Goal: Task Accomplishment & Management: Manage account settings

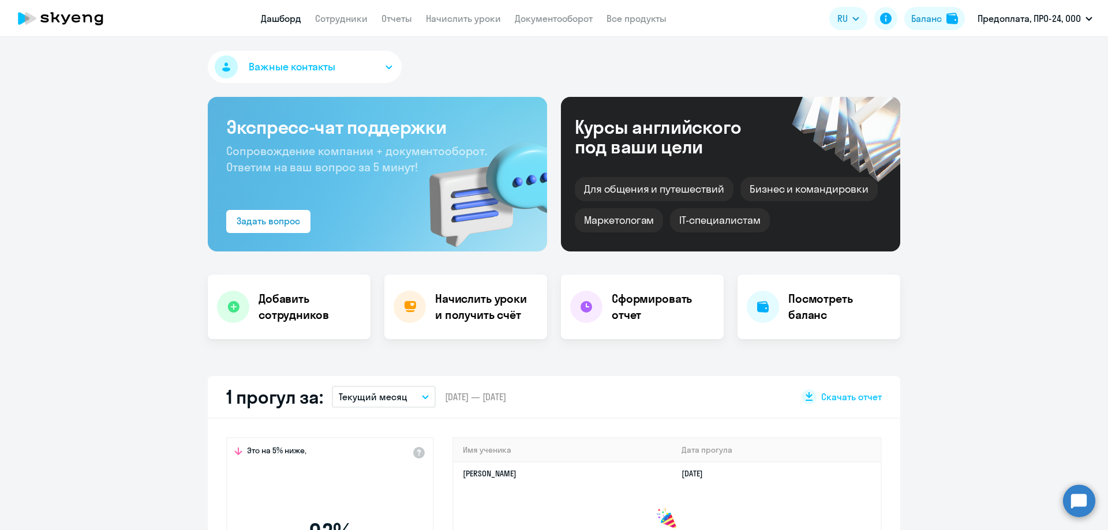
select select "30"
click at [795, 301] on h4 "Посмотреть баланс" at bounding box center [839, 307] width 103 height 32
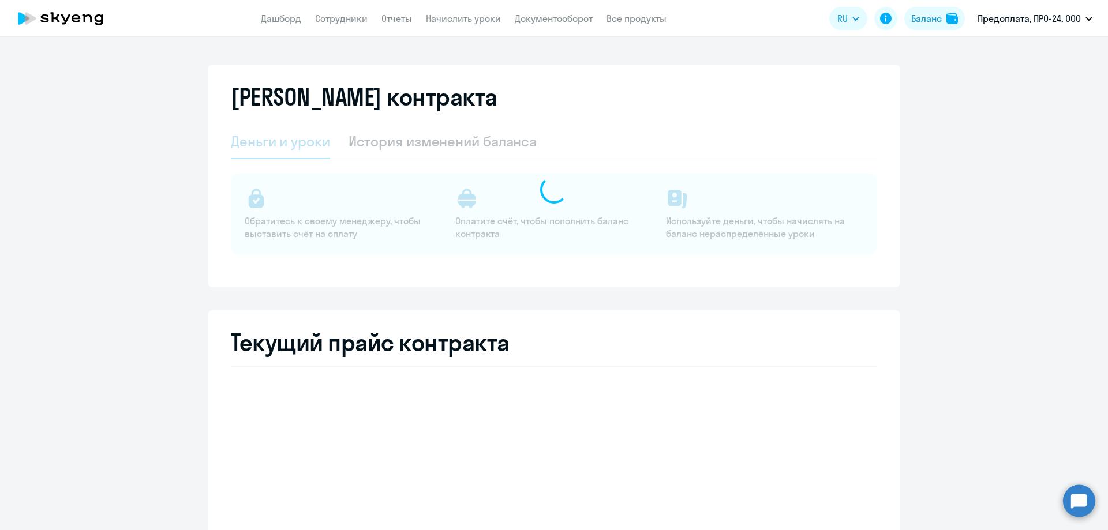
select select "english_adult_not_native_speaker"
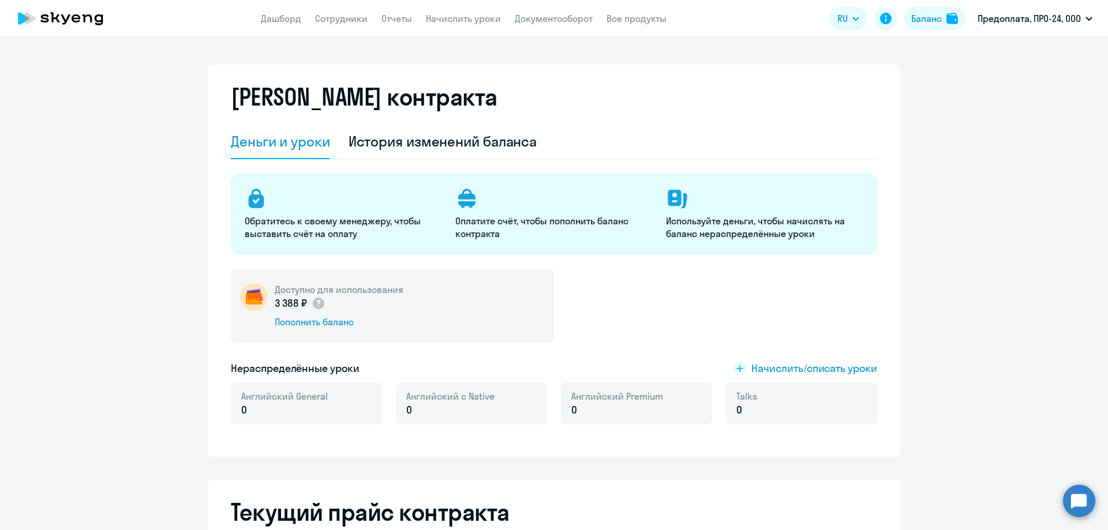
click at [417, 144] on div "История изменений баланса" at bounding box center [443, 141] width 189 height 18
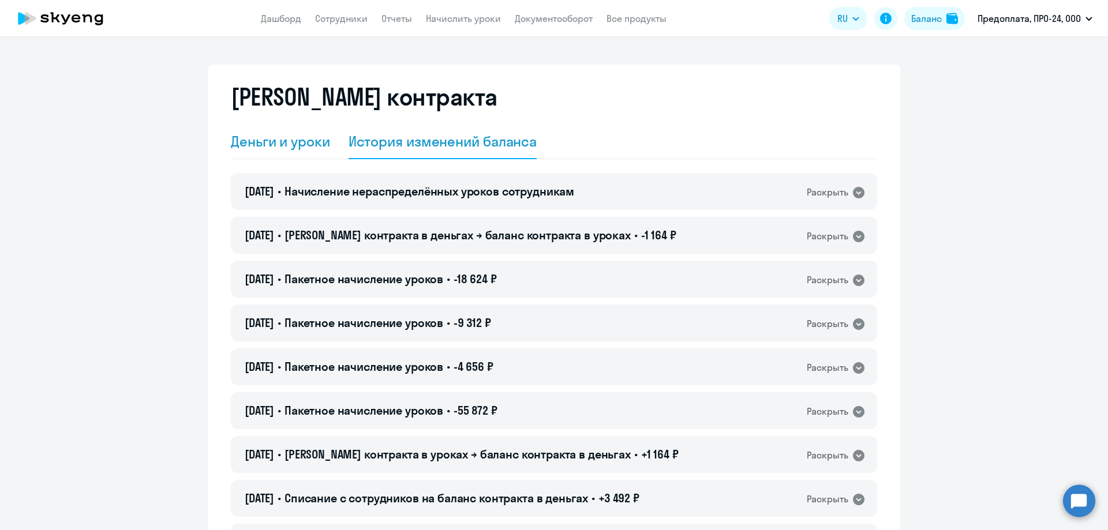
click at [260, 140] on div "Деньги и уроки" at bounding box center [280, 141] width 99 height 18
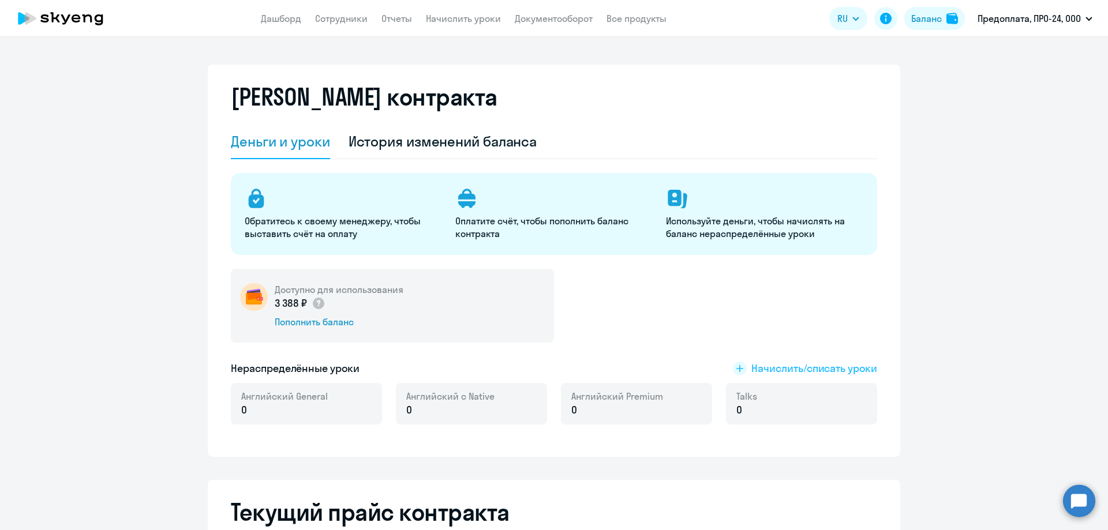
click at [768, 370] on span "Начислить/списать уроки" at bounding box center [814, 368] width 126 height 15
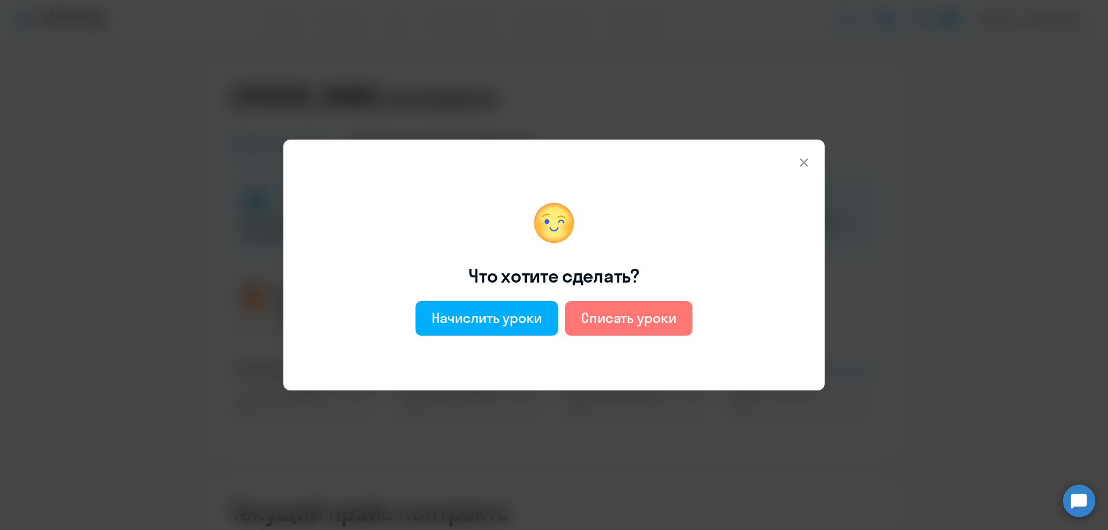
click at [804, 161] on icon at bounding box center [804, 163] width 14 height 14
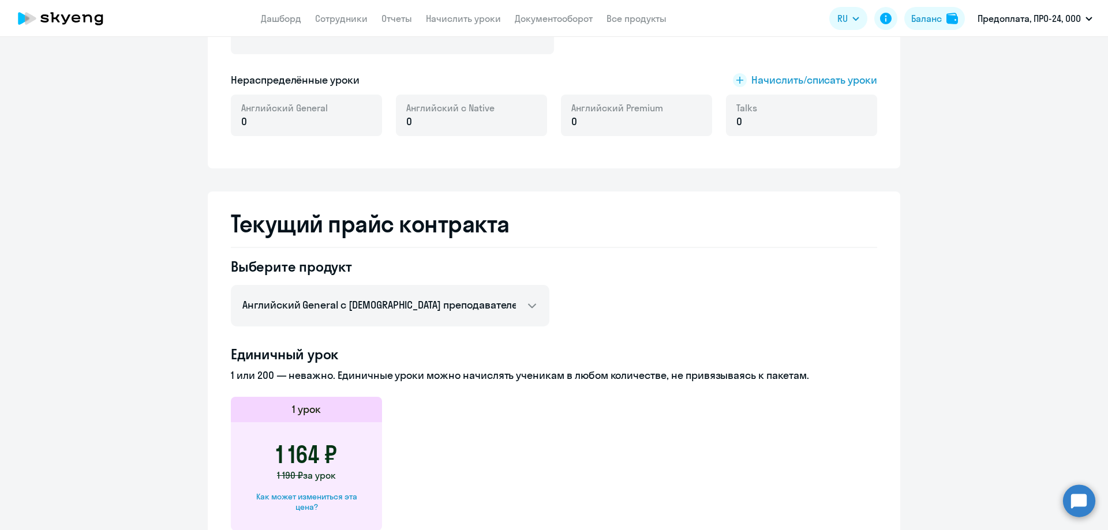
scroll to position [115, 0]
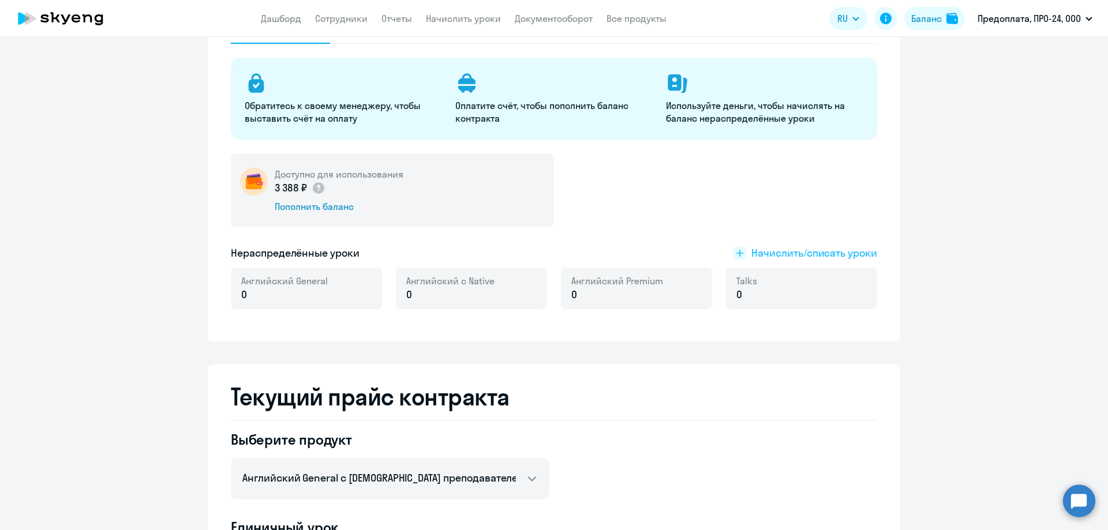
click at [758, 252] on span "Начислить/списать уроки" at bounding box center [814, 253] width 126 height 15
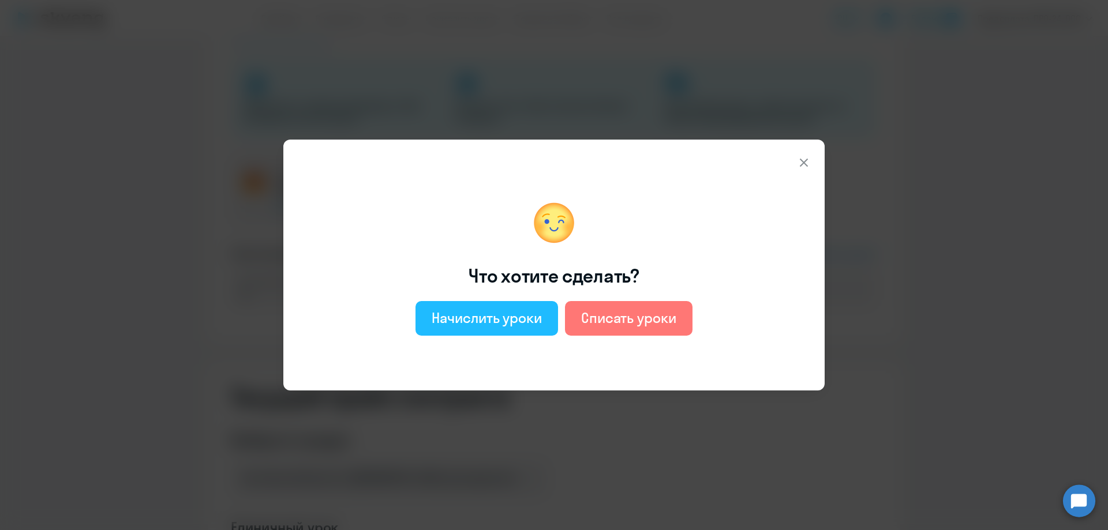
click at [529, 320] on div "Начислить уроки" at bounding box center [487, 318] width 110 height 18
select select "english_adult_not_native_speaker"
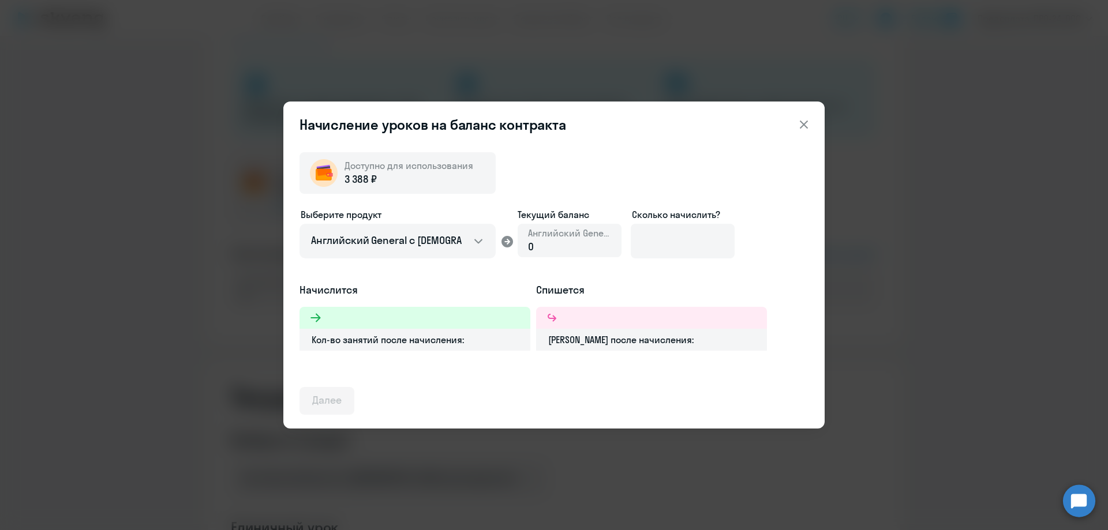
click at [569, 245] on div "0" at bounding box center [569, 247] width 83 height 15
click at [474, 248] on select "Английский General с [DEMOGRAPHIC_DATA] преподавателем Английский General с [DE…" at bounding box center [398, 241] width 196 height 35
click at [757, 271] on div "Выберите продукт Английский General с русскоговорящим преподавателем Английский…" at bounding box center [554, 245] width 509 height 75
click at [653, 238] on input at bounding box center [683, 241] width 104 height 35
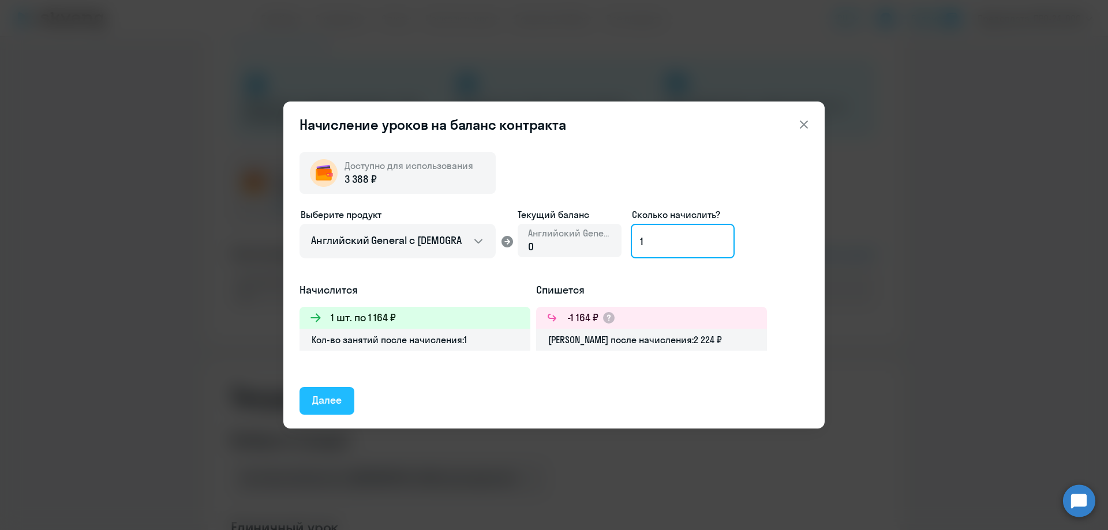
type input "1"
click at [332, 409] on button "Далее" at bounding box center [327, 401] width 55 height 28
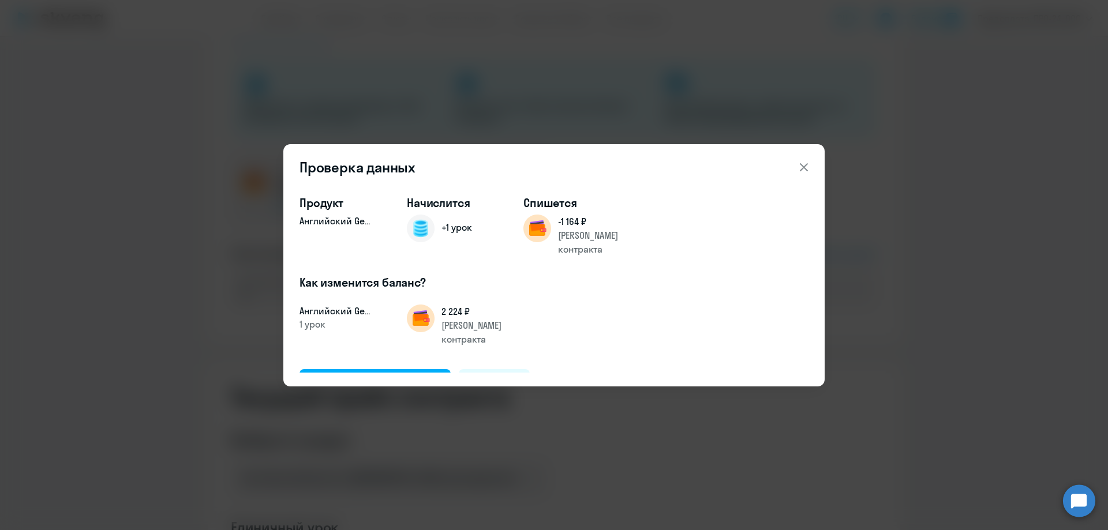
click at [803, 168] on icon at bounding box center [804, 167] width 8 height 8
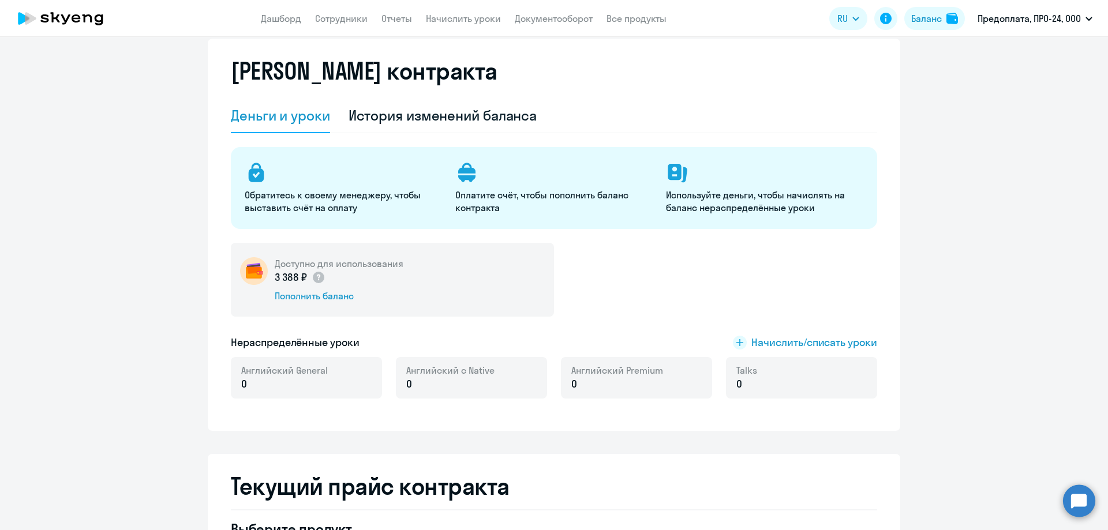
scroll to position [0, 0]
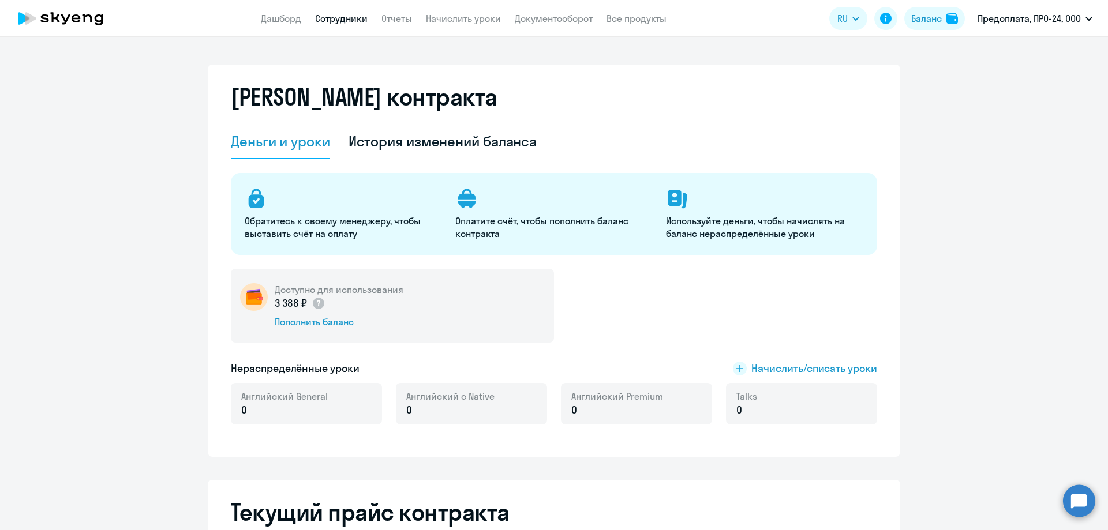
click at [346, 21] on link "Сотрудники" at bounding box center [341, 19] width 53 height 12
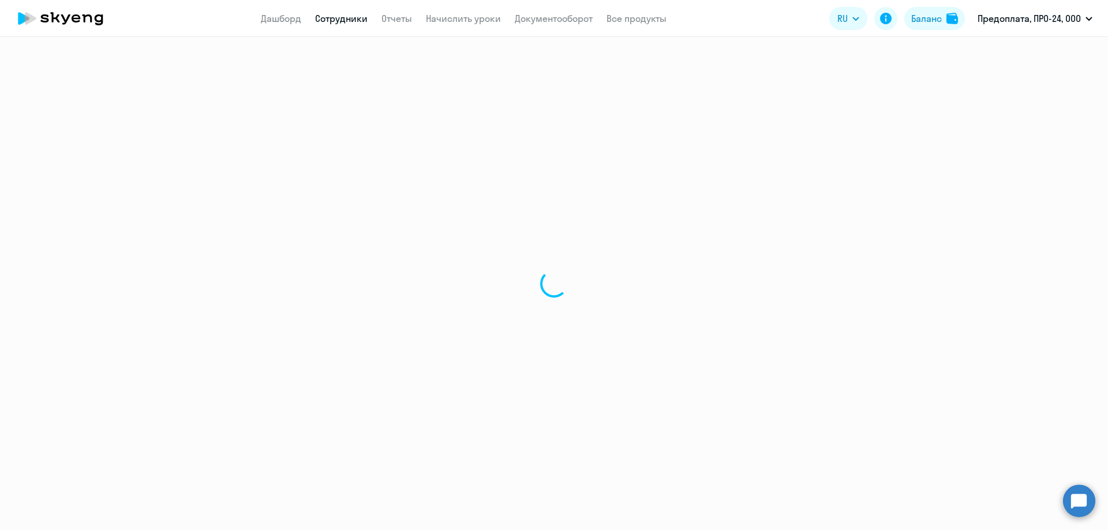
select select "30"
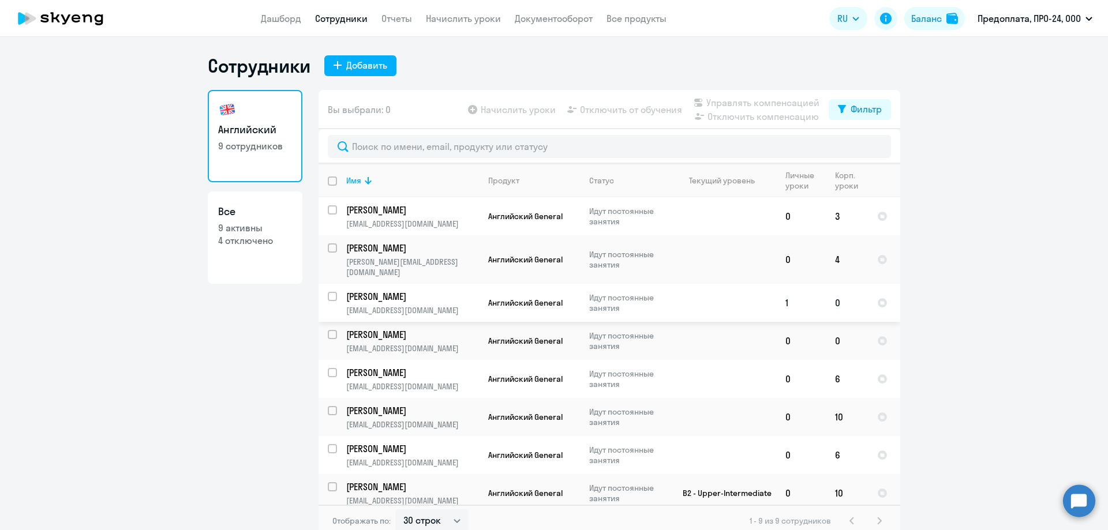
click at [332, 292] on input "select row 38666913" at bounding box center [339, 303] width 23 height 23
checkbox input "true"
click at [511, 112] on span "Начислить уроки" at bounding box center [518, 110] width 75 height 14
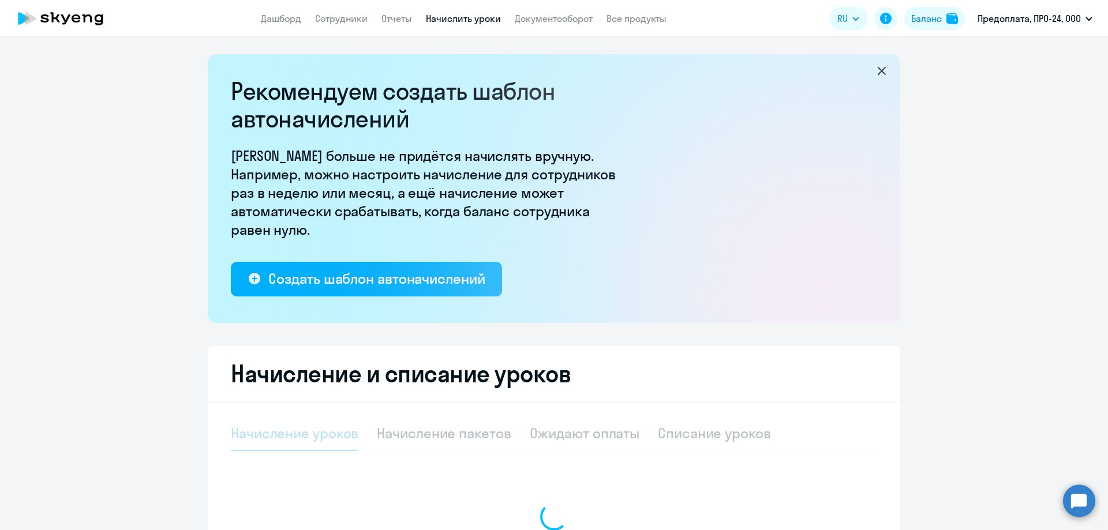
select select "10"
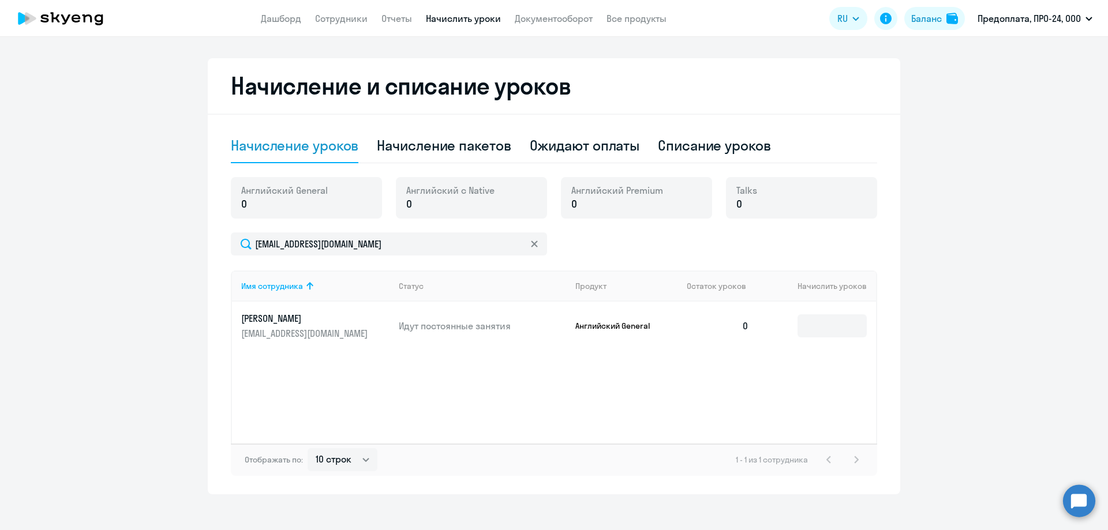
scroll to position [289, 0]
click at [828, 331] on input at bounding box center [832, 325] width 69 height 23
type input "1"
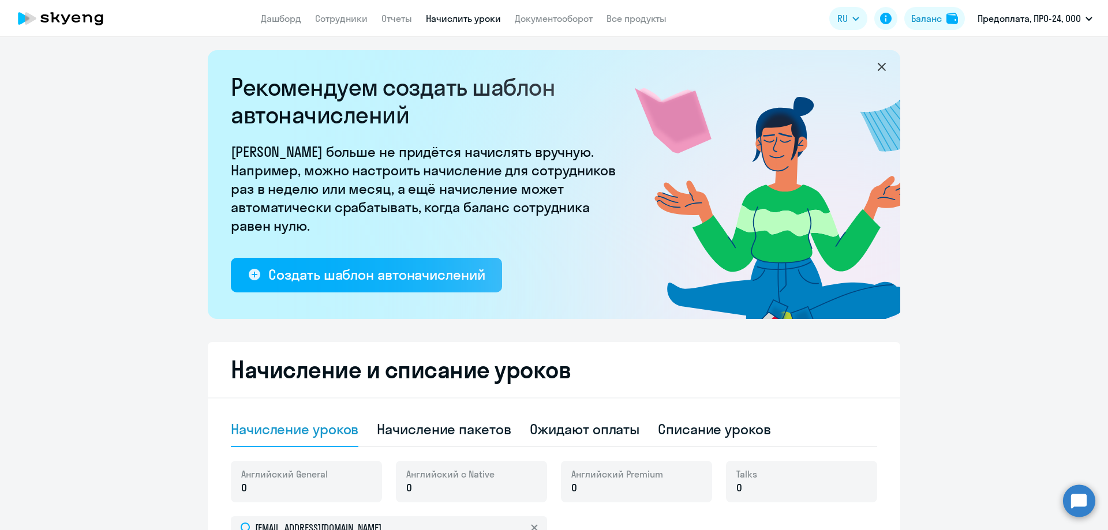
scroll to position [0, 0]
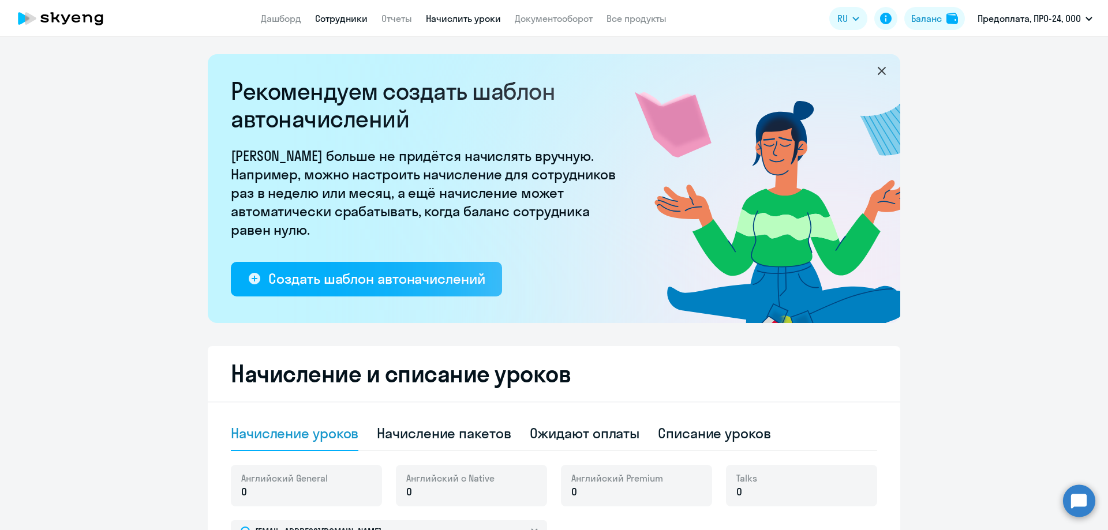
click at [332, 19] on link "Сотрудники" at bounding box center [341, 19] width 53 height 12
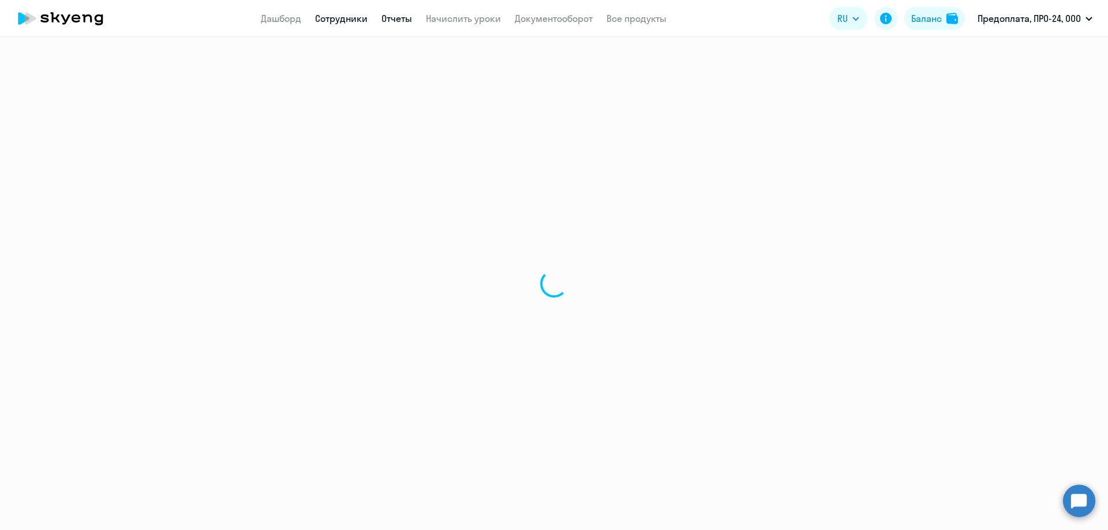
select select "30"
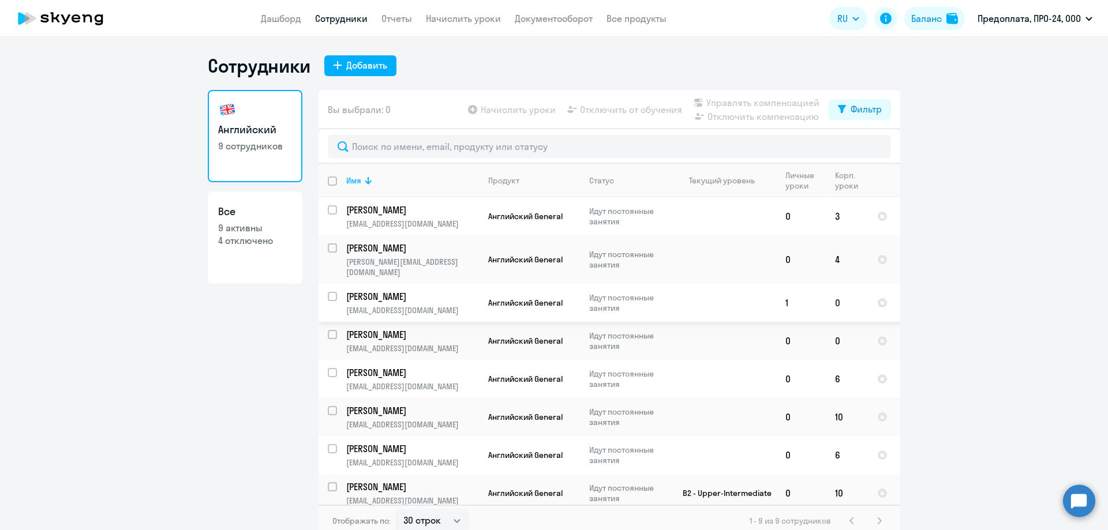
click at [383, 305] on p "[EMAIL_ADDRESS][DOMAIN_NAME]" at bounding box center [412, 310] width 132 height 10
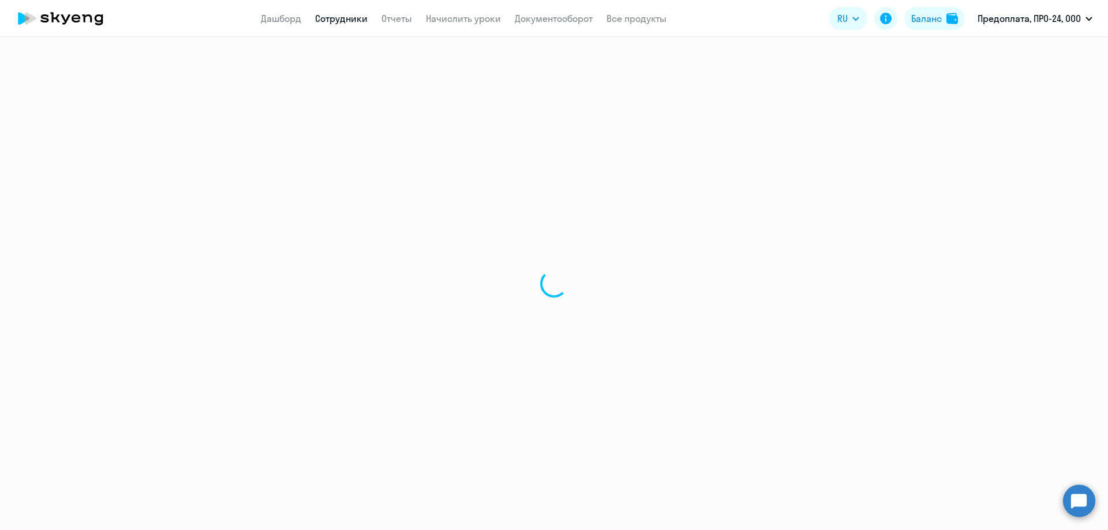
select select "english"
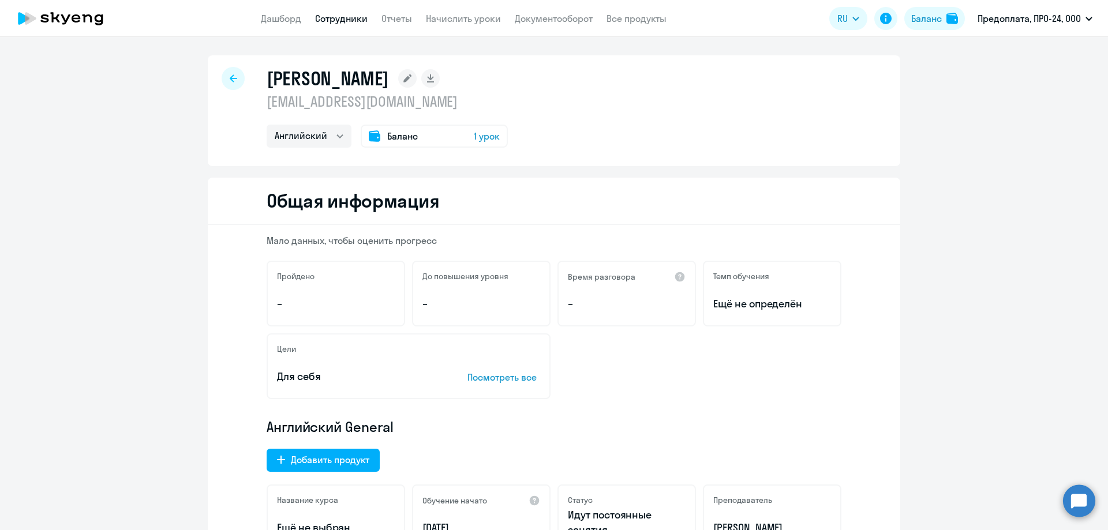
click at [421, 134] on div "Баланс 1 урок" at bounding box center [434, 136] width 147 height 23
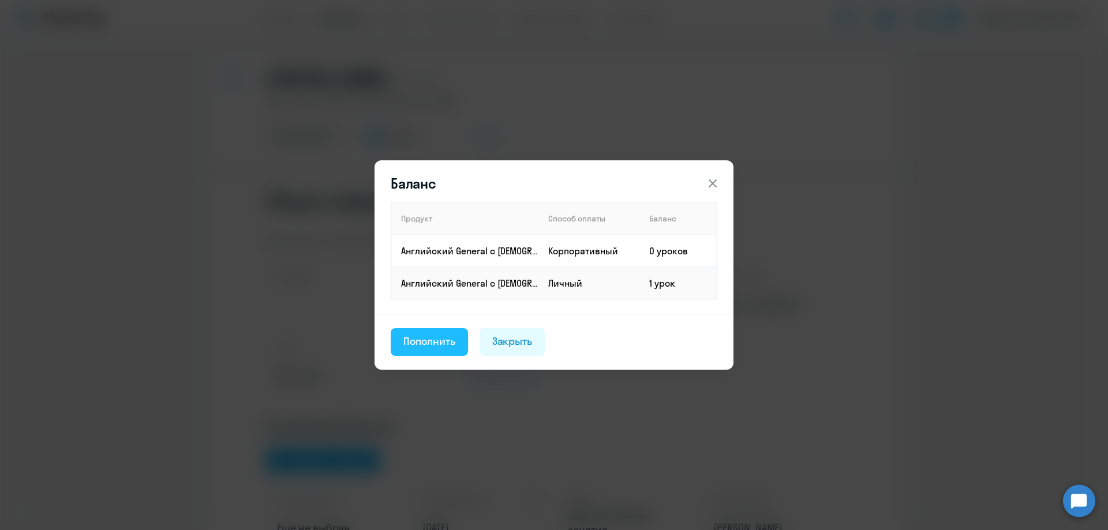
click at [438, 339] on div "Пополнить" at bounding box center [429, 341] width 52 height 15
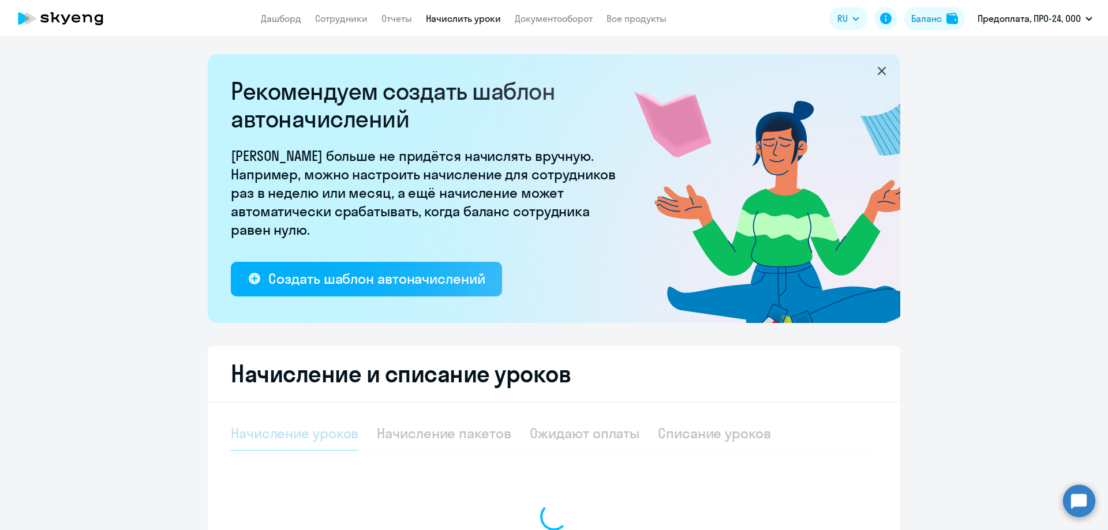
select select "10"
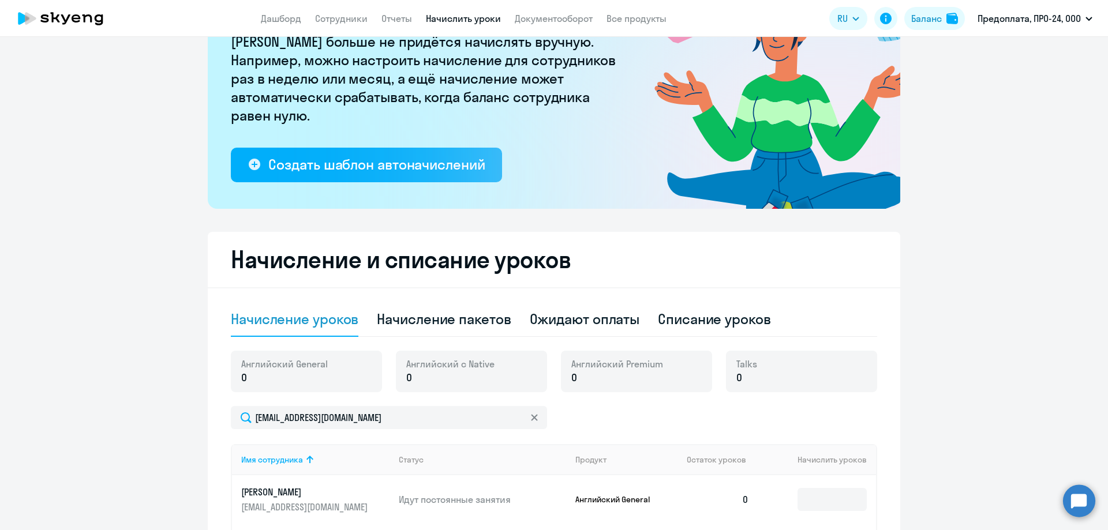
scroll to position [115, 0]
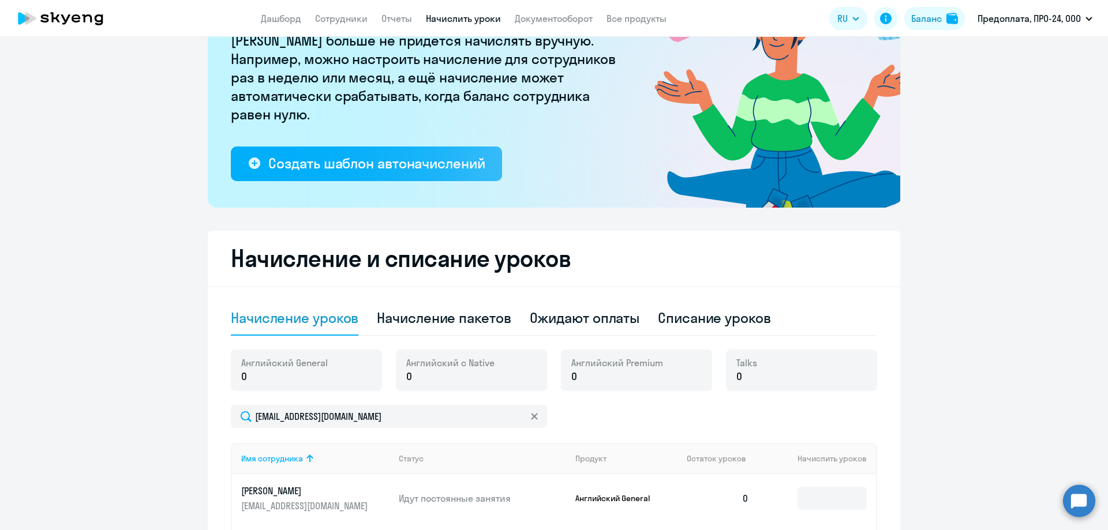
click at [290, 380] on p "0" at bounding box center [284, 376] width 87 height 15
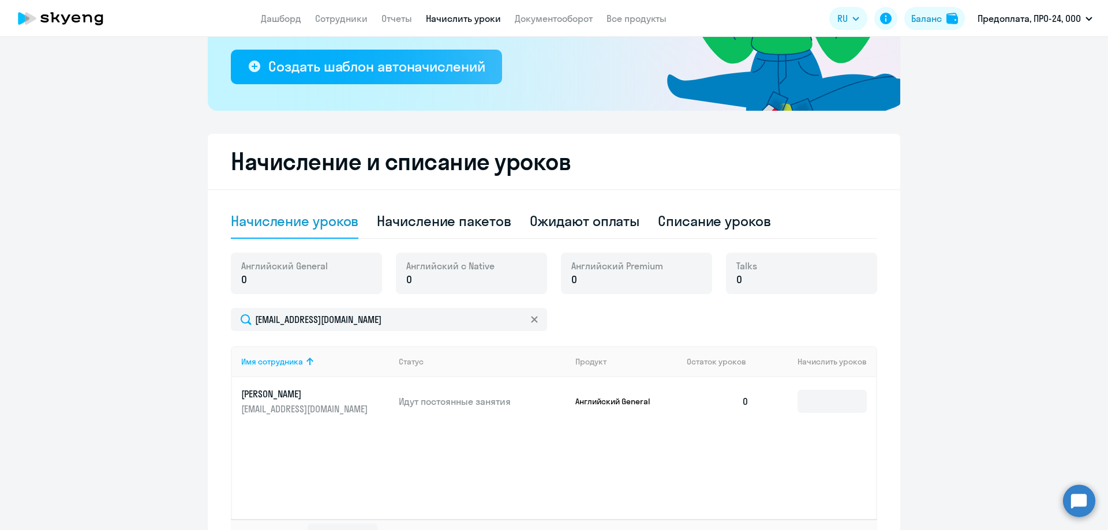
scroll to position [289, 0]
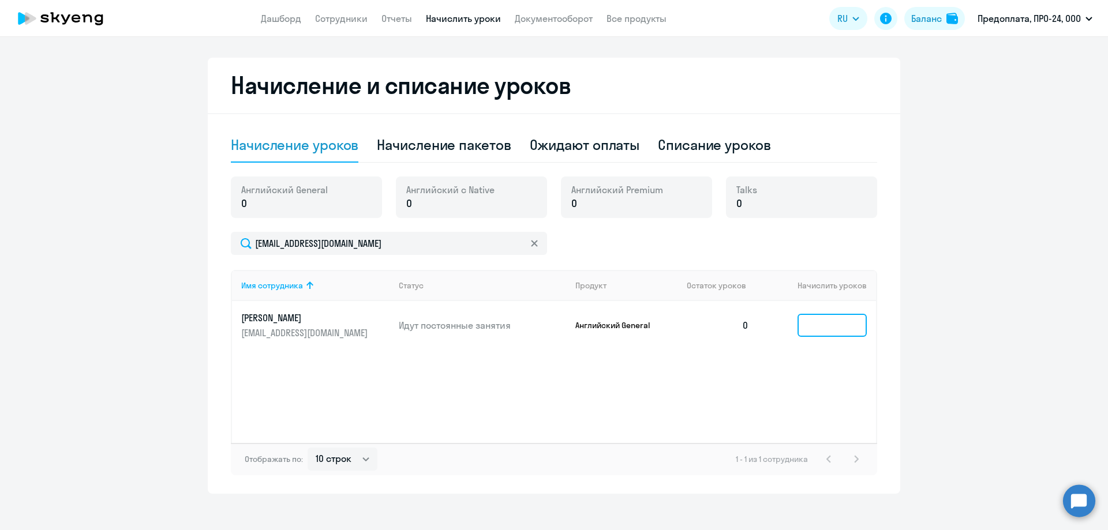
click at [805, 324] on input at bounding box center [832, 325] width 69 height 23
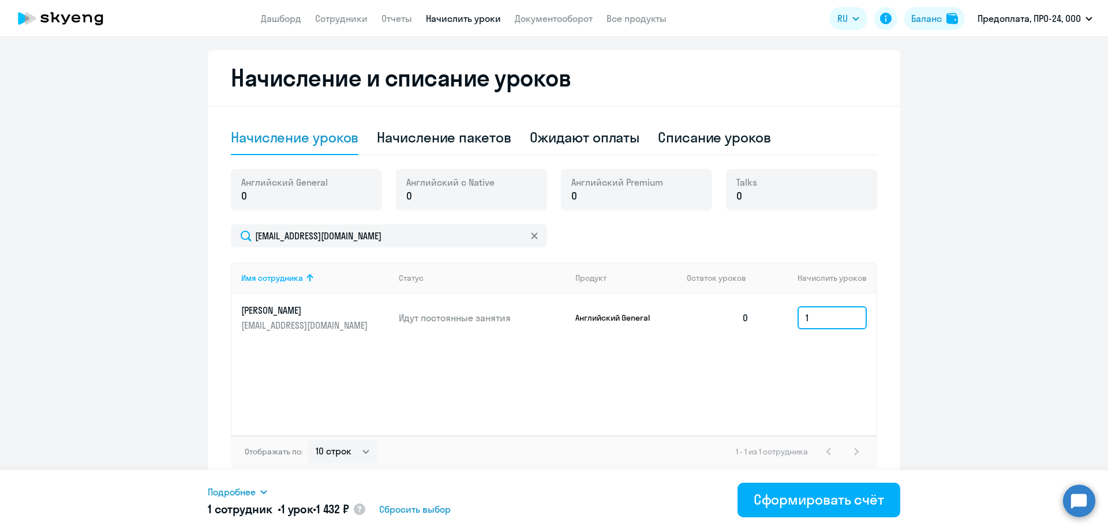
scroll to position [298, 0]
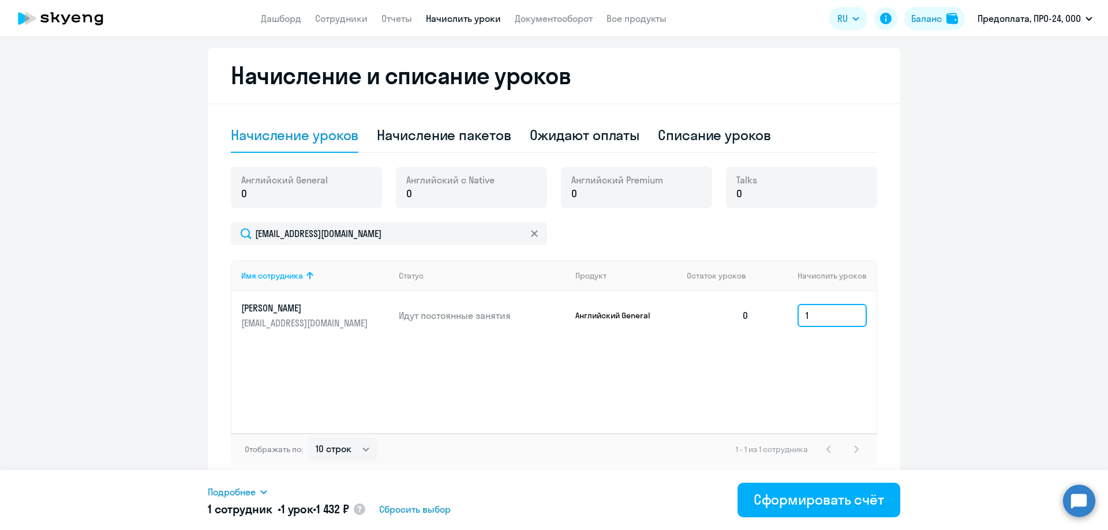
type input "1"
click at [1041, 266] on ng-component "Рекомендуем создать шаблон автоначислений Уроки больше не придётся начислять вр…" at bounding box center [554, 120] width 1108 height 728
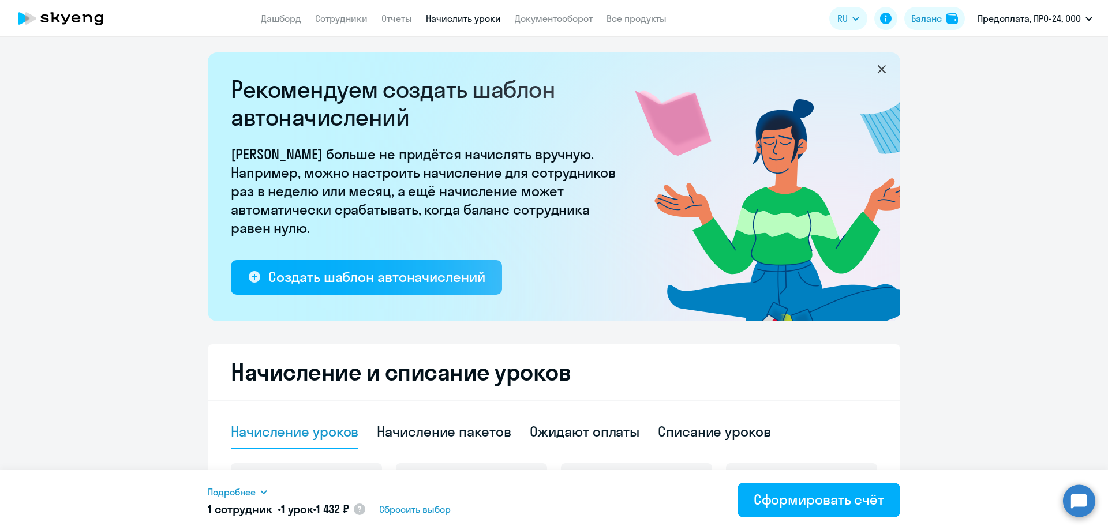
scroll to position [0, 0]
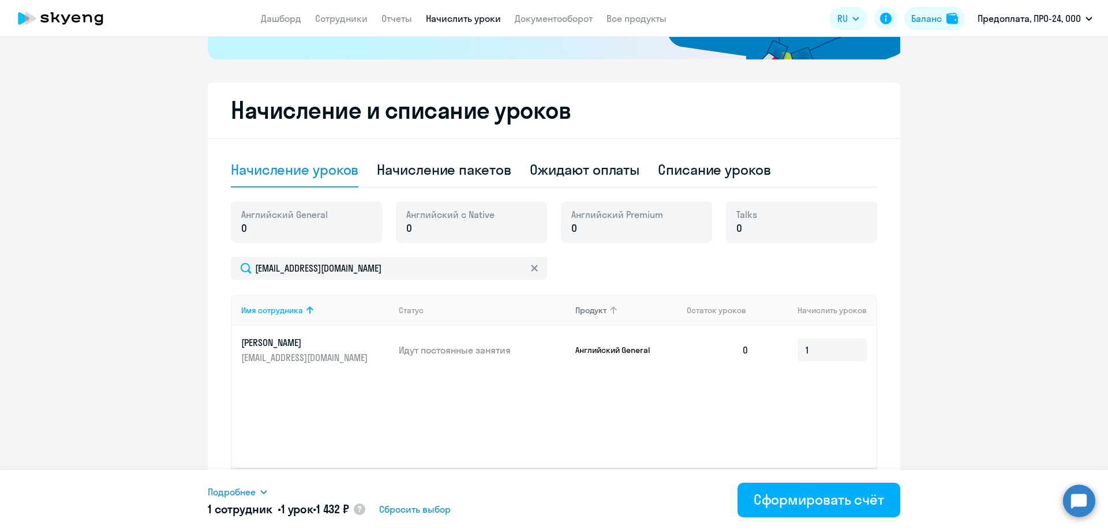
scroll to position [298, 0]
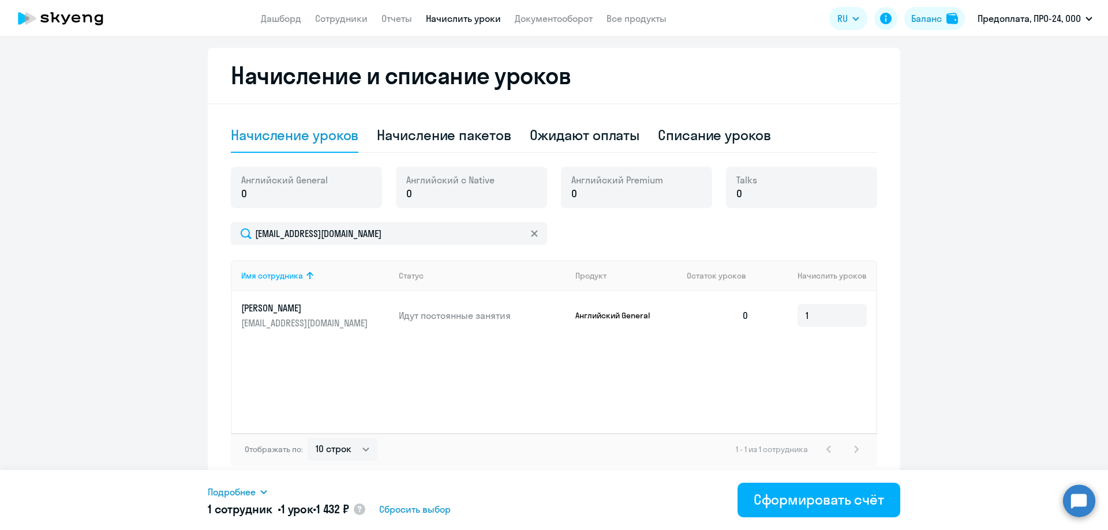
drag, startPoint x: 227, startPoint y: 189, endPoint x: 304, endPoint y: 175, distance: 78.6
click at [231, 189] on div "Английский General 0" at bounding box center [306, 188] width 151 height 42
drag, startPoint x: 454, startPoint y: 135, endPoint x: 499, endPoint y: 136, distance: 45.6
click at [454, 135] on div "Начисление пакетов" at bounding box center [444, 135] width 134 height 18
select select "10"
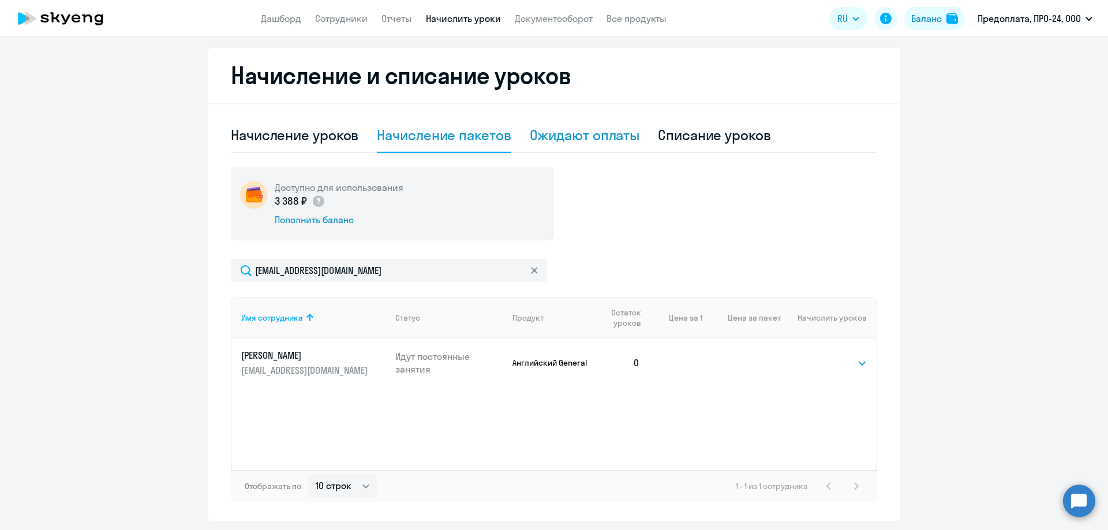
click at [543, 133] on div "Ожидают оплаты" at bounding box center [585, 135] width 110 height 18
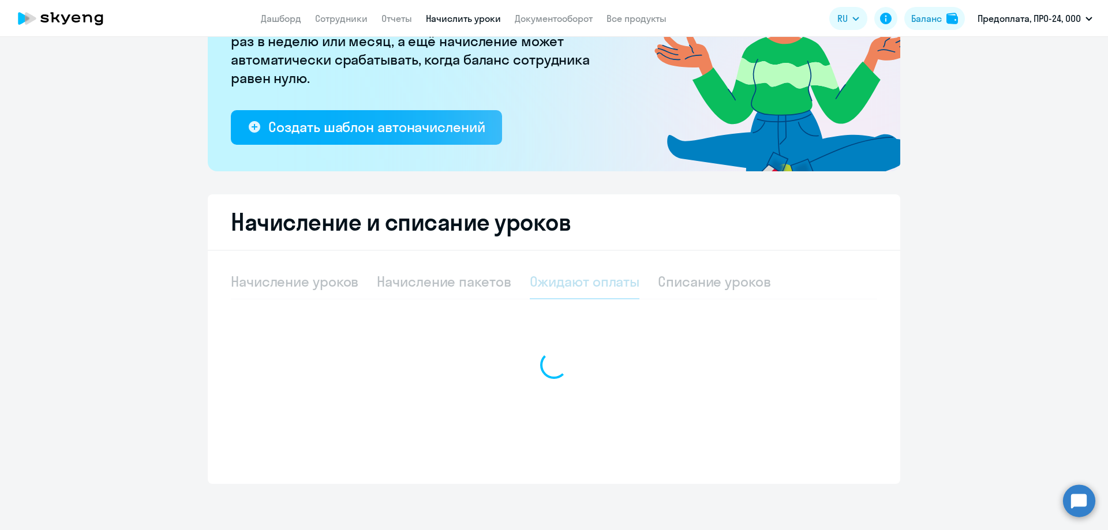
scroll to position [168, 0]
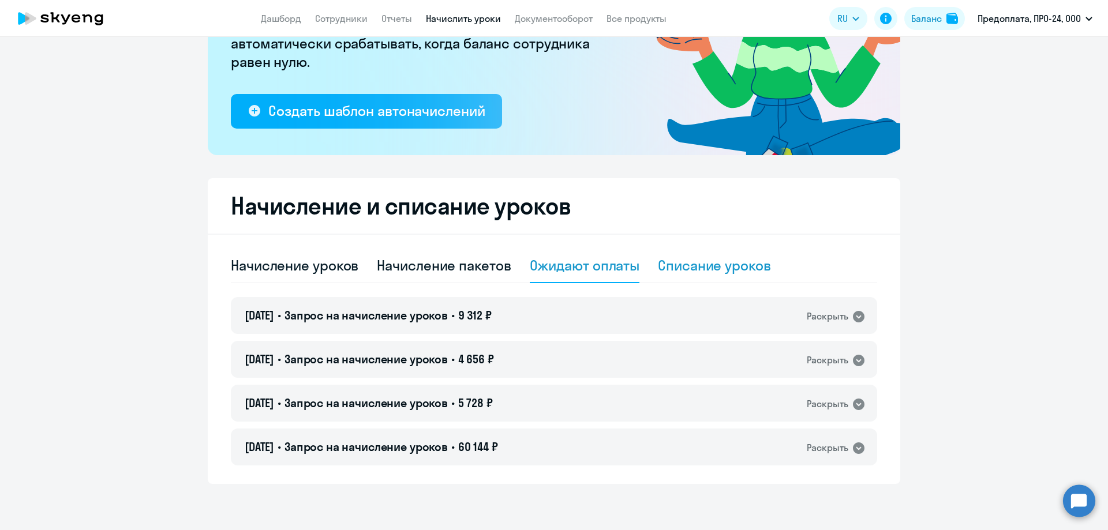
click at [658, 258] on div "Списание уроков" at bounding box center [714, 265] width 113 height 18
select select "10"
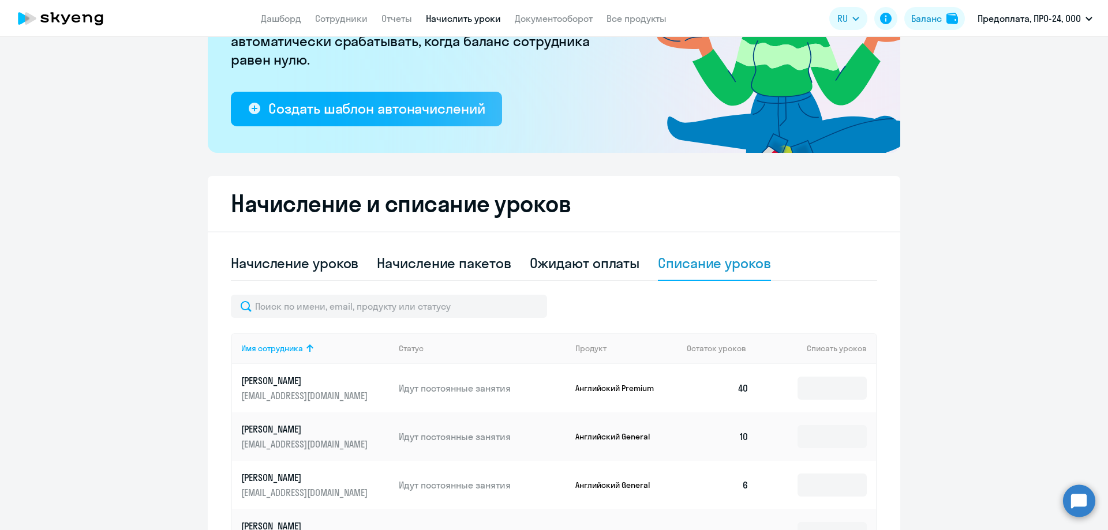
scroll to position [0, 0]
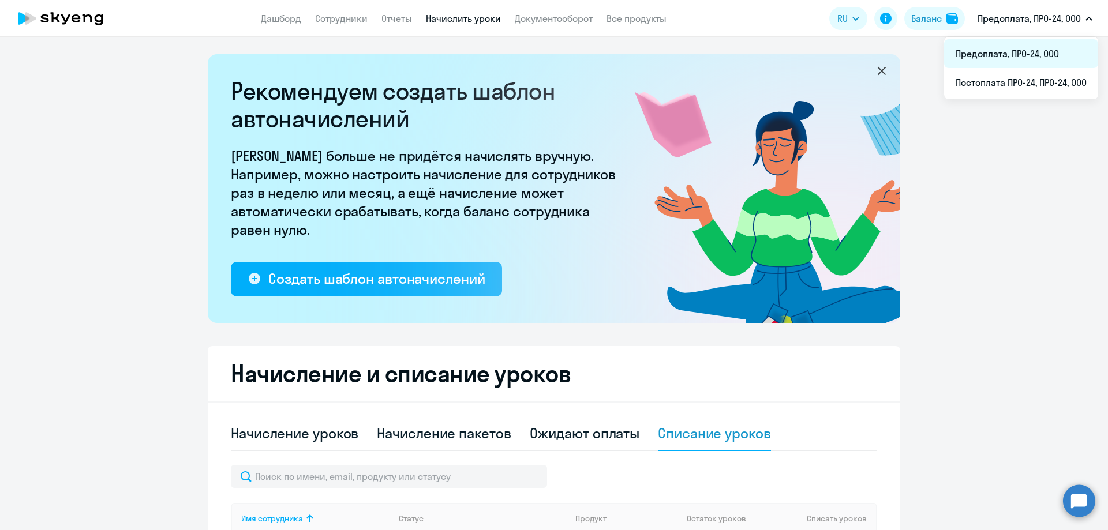
click at [967, 48] on li "Предоплата, ПРО-24, ООО" at bounding box center [1021, 53] width 154 height 29
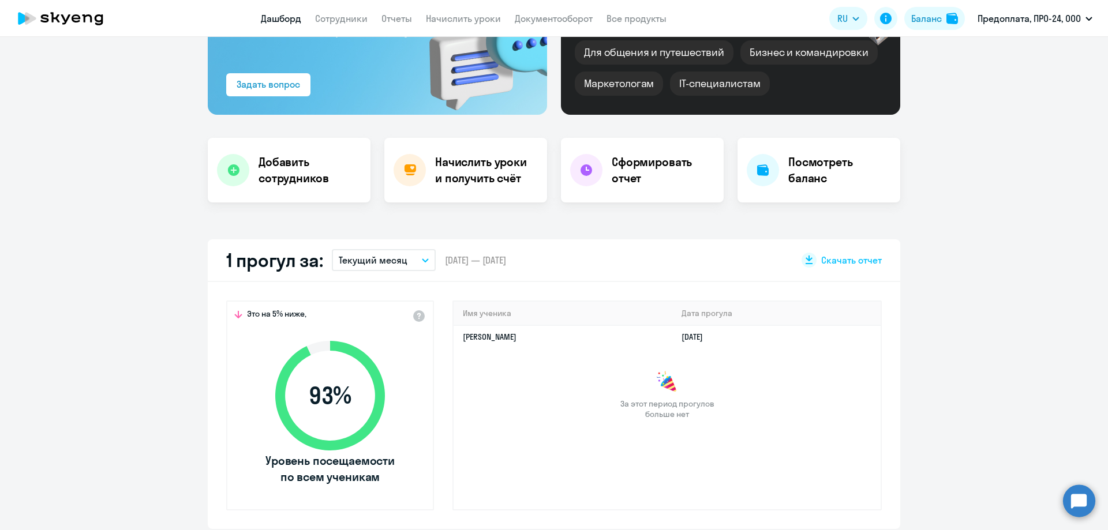
select select "30"
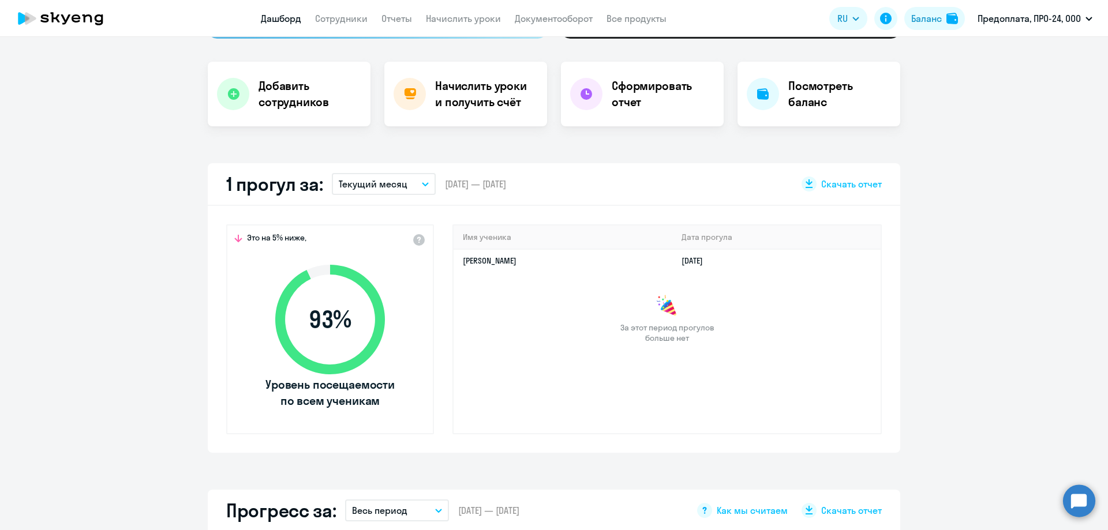
scroll to position [231, 0]
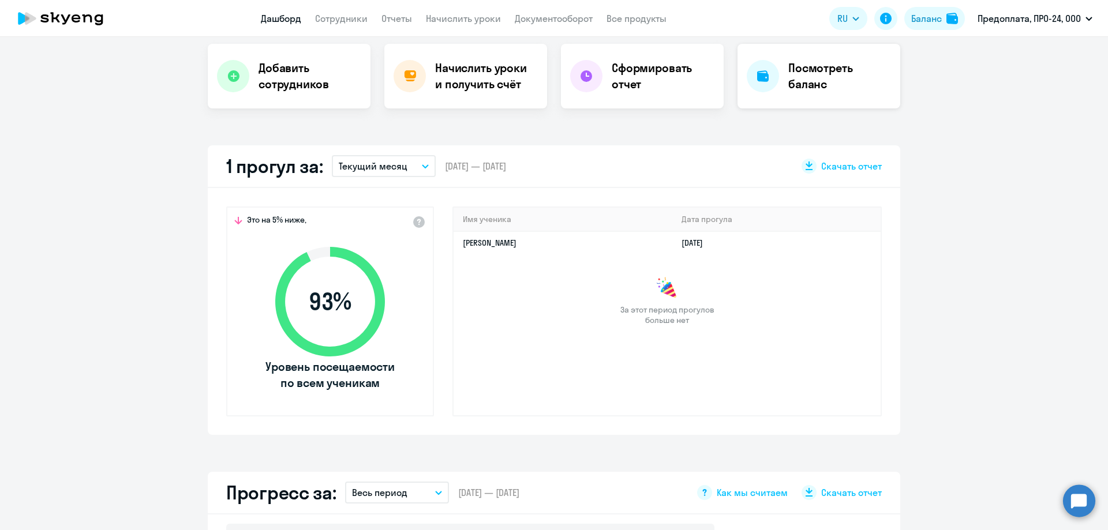
click at [813, 84] on h4 "Посмотреть баланс" at bounding box center [839, 76] width 103 height 32
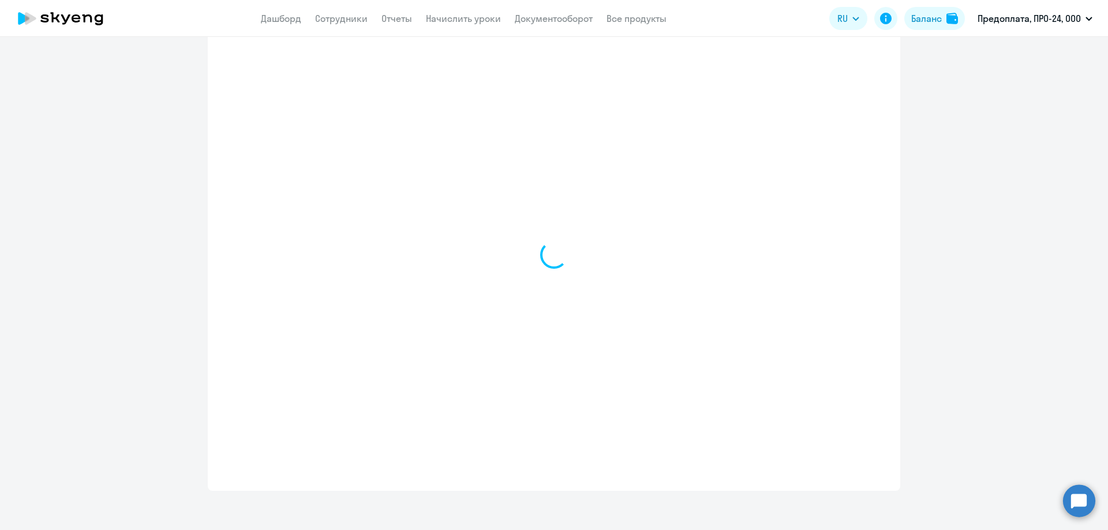
scroll to position [440, 0]
select select "english_adult_not_native_speaker"
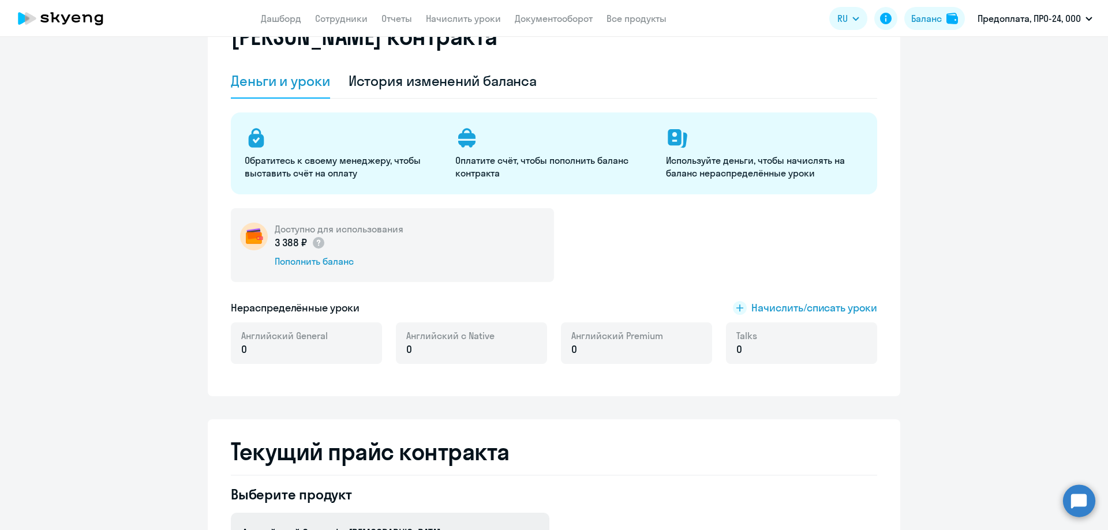
scroll to position [36, 0]
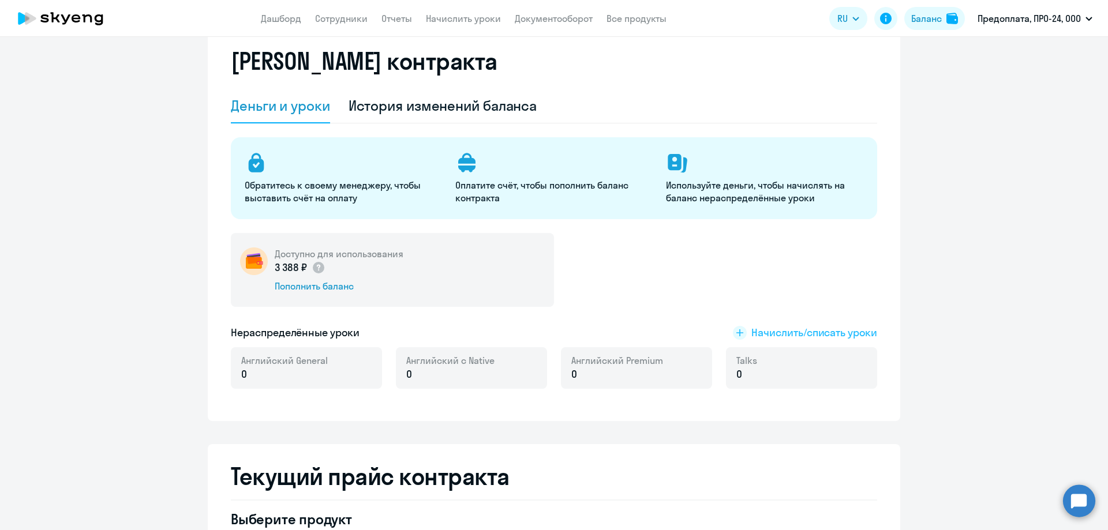
click at [777, 335] on span "Начислить/списать уроки" at bounding box center [814, 333] width 126 height 15
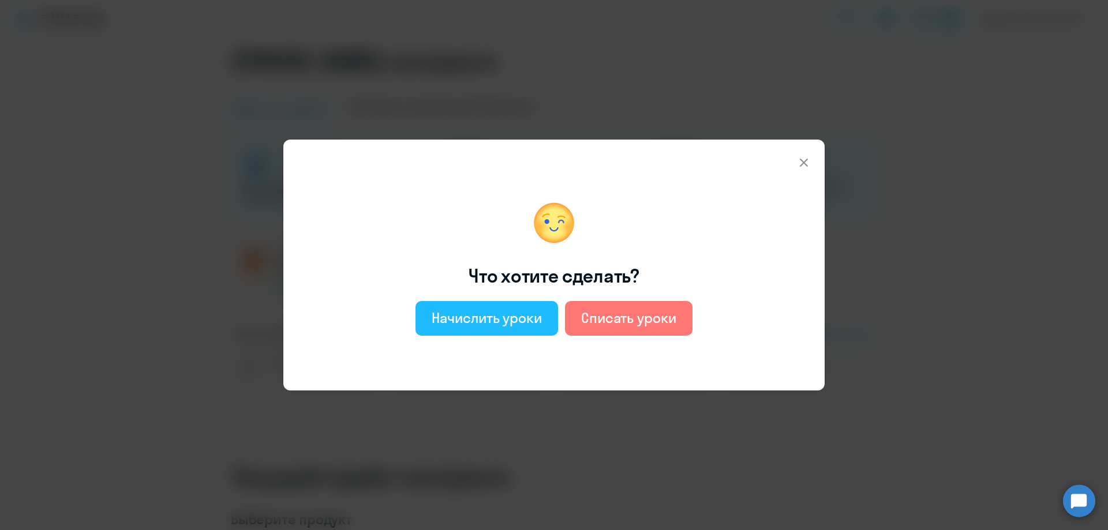
click at [451, 317] on div "Начислить уроки" at bounding box center [487, 318] width 110 height 18
select select "english_adult_not_native_speaker"
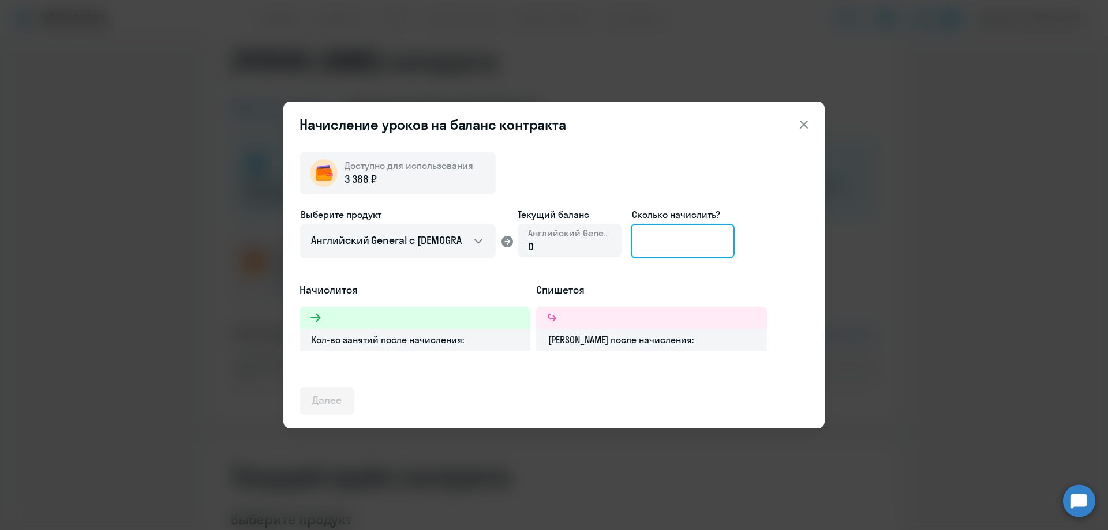
click at [639, 244] on input at bounding box center [683, 241] width 104 height 35
type input "1"
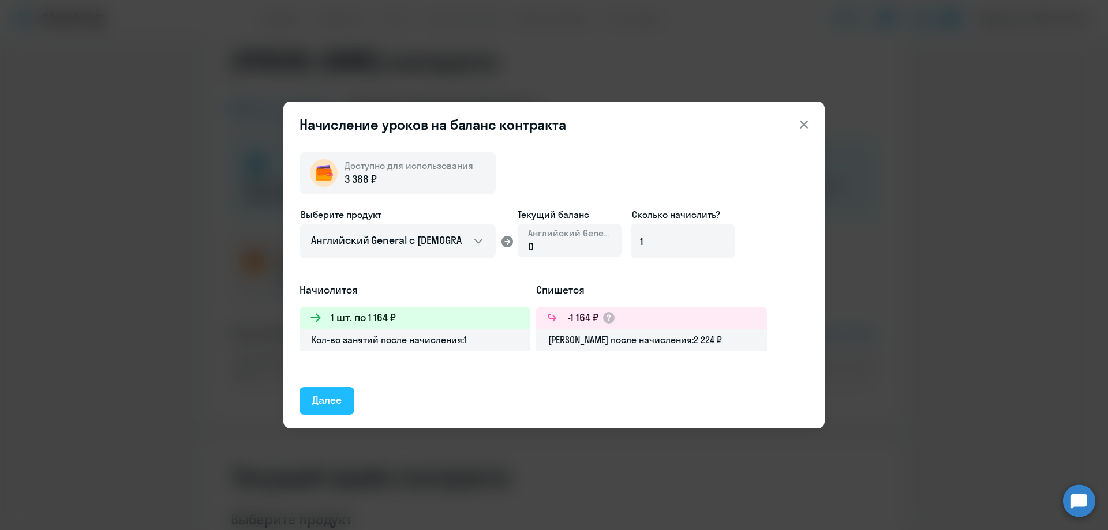
click at [328, 405] on div "Далее" at bounding box center [326, 400] width 29 height 15
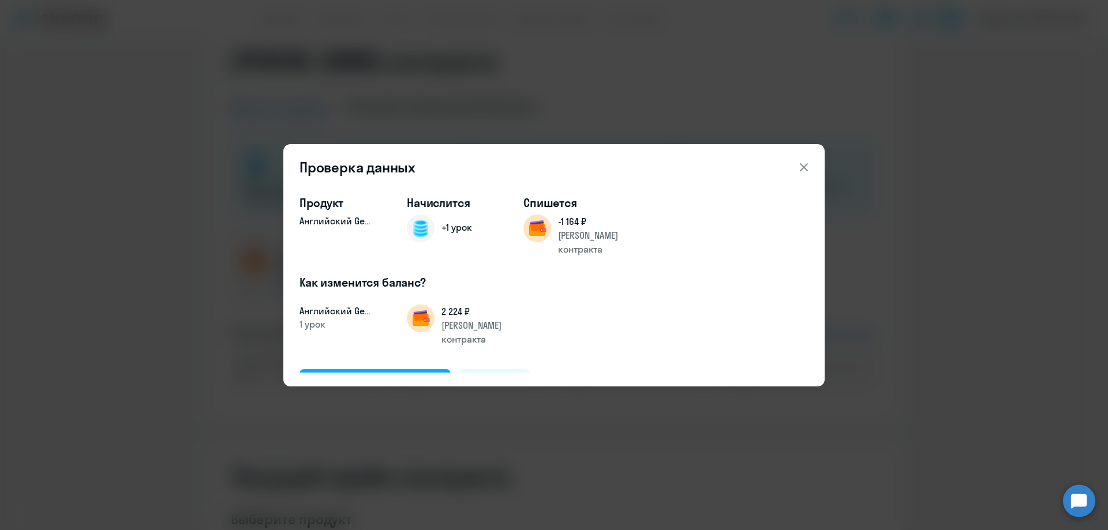
click at [802, 166] on icon at bounding box center [804, 167] width 14 height 14
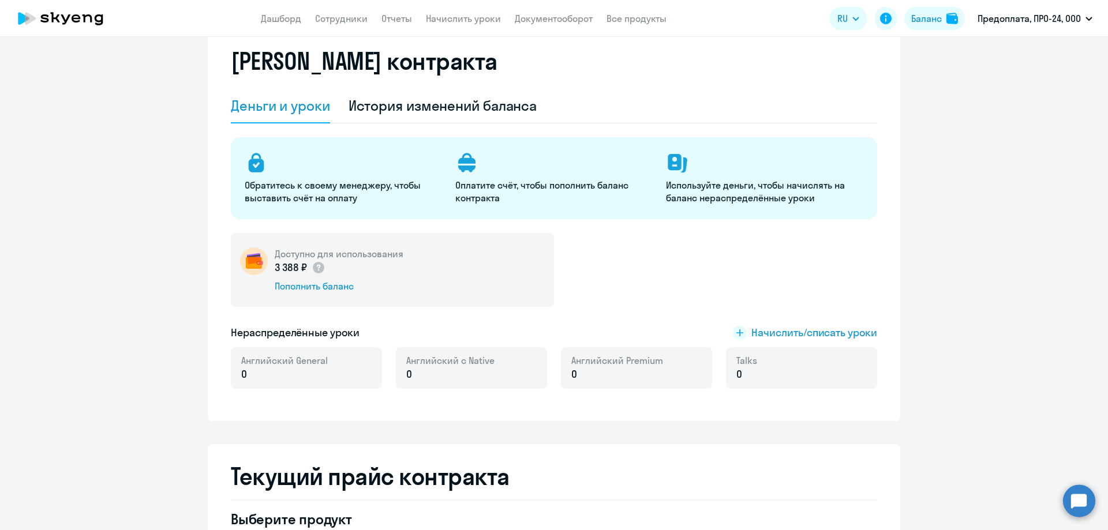
scroll to position [0, 0]
